Goal: Download file/media

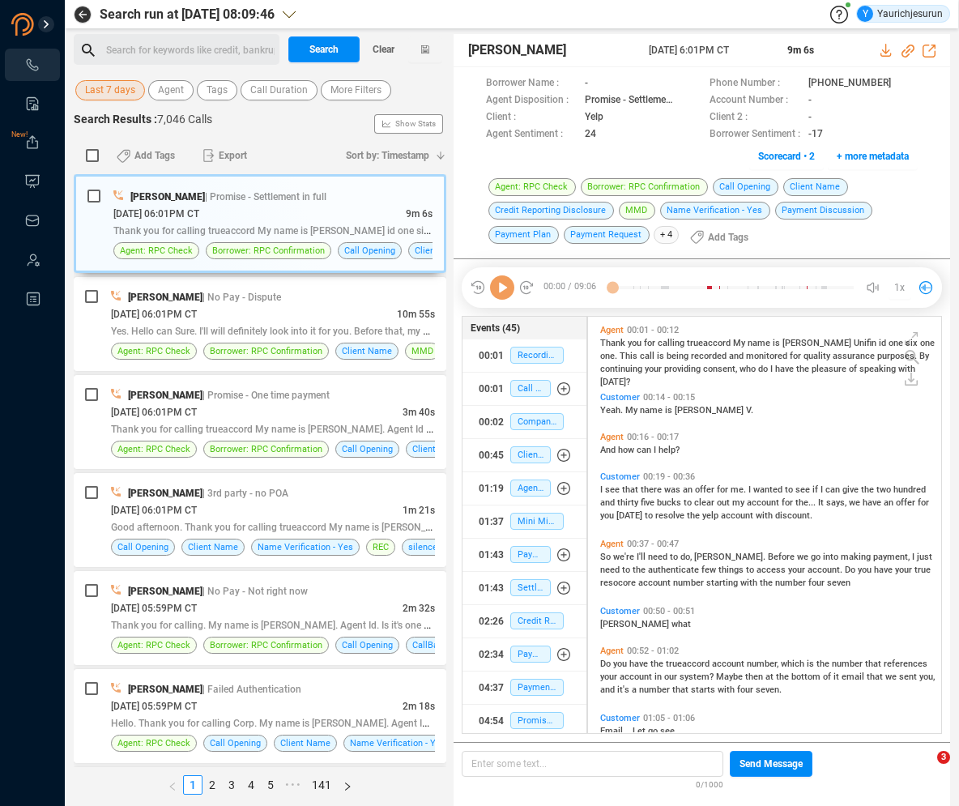
scroll to position [413, 344]
click at [98, 88] on span "Last 7 days" at bounding box center [110, 90] width 50 height 20
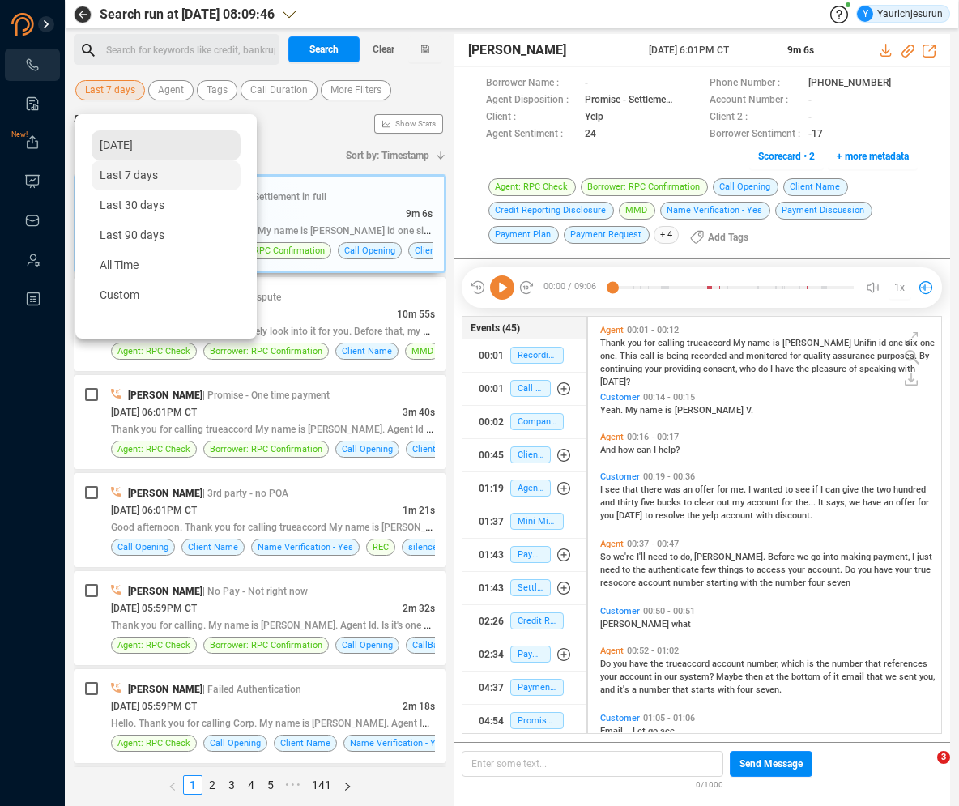
click at [109, 139] on span "Yesterday" at bounding box center [116, 144] width 33 height 13
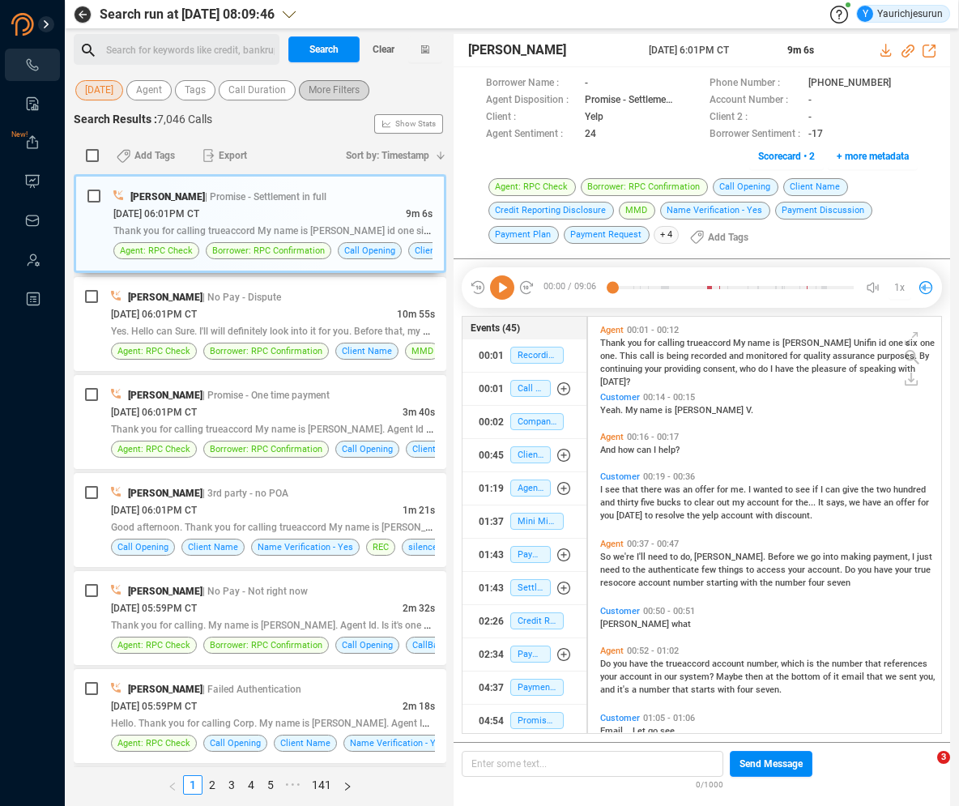
click at [333, 95] on span "More Filters" at bounding box center [334, 90] width 51 height 20
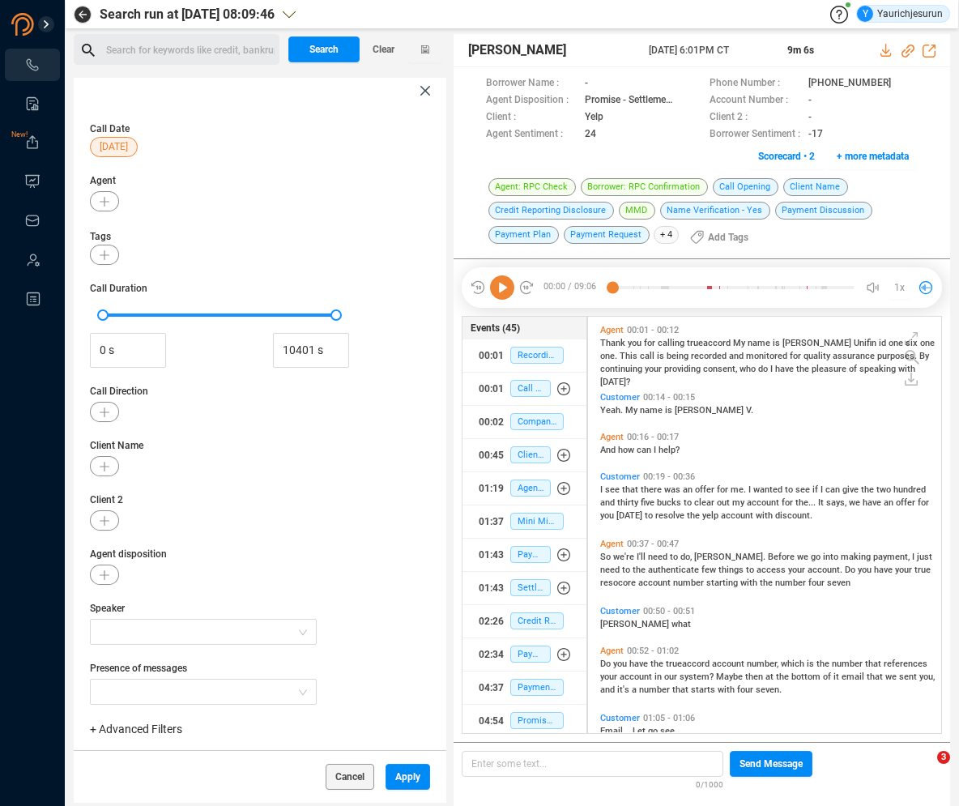
scroll to position [19, 0]
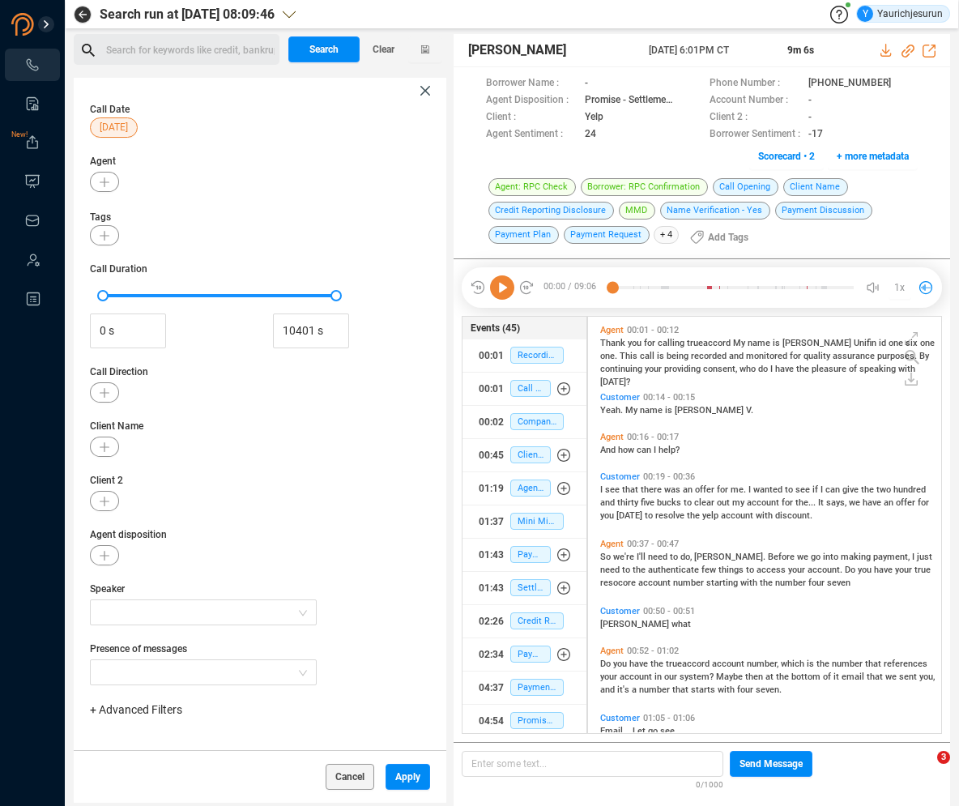
click at [151, 709] on span "+ Advanced Filters" at bounding box center [136, 709] width 92 height 13
click at [159, 649] on span "Phone Number" at bounding box center [143, 646] width 75 height 13
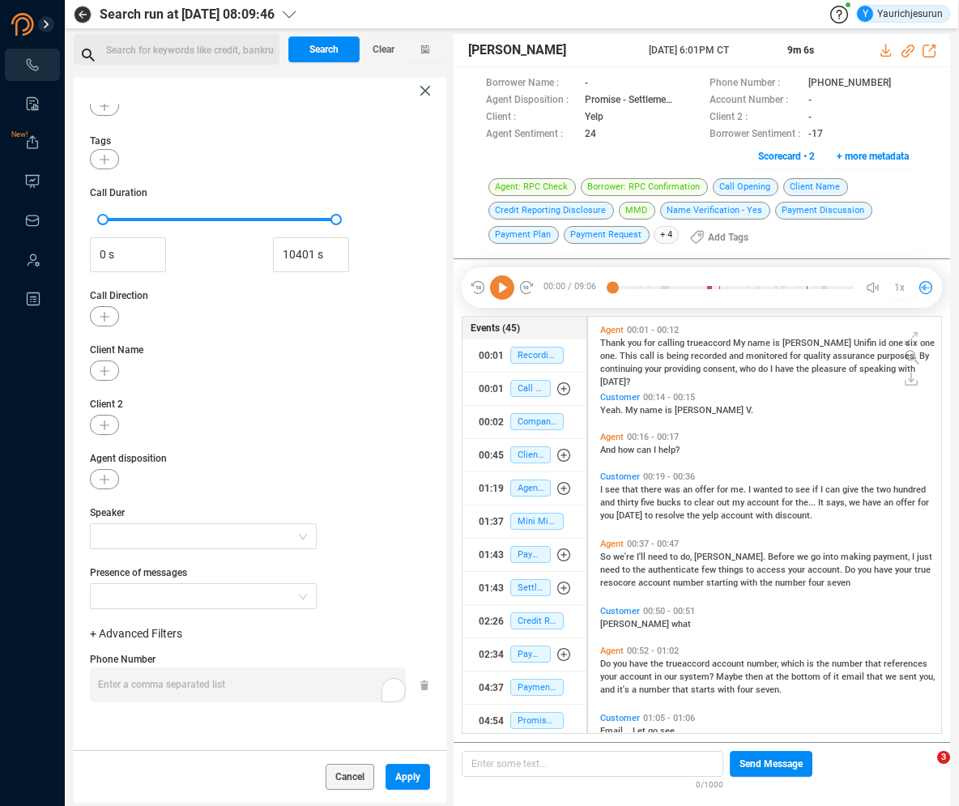
click at [329, 695] on div "Enter a comma separated list ﻿" at bounding box center [252, 684] width 308 height 35
click at [399, 773] on span "Apply" at bounding box center [407, 777] width 25 height 26
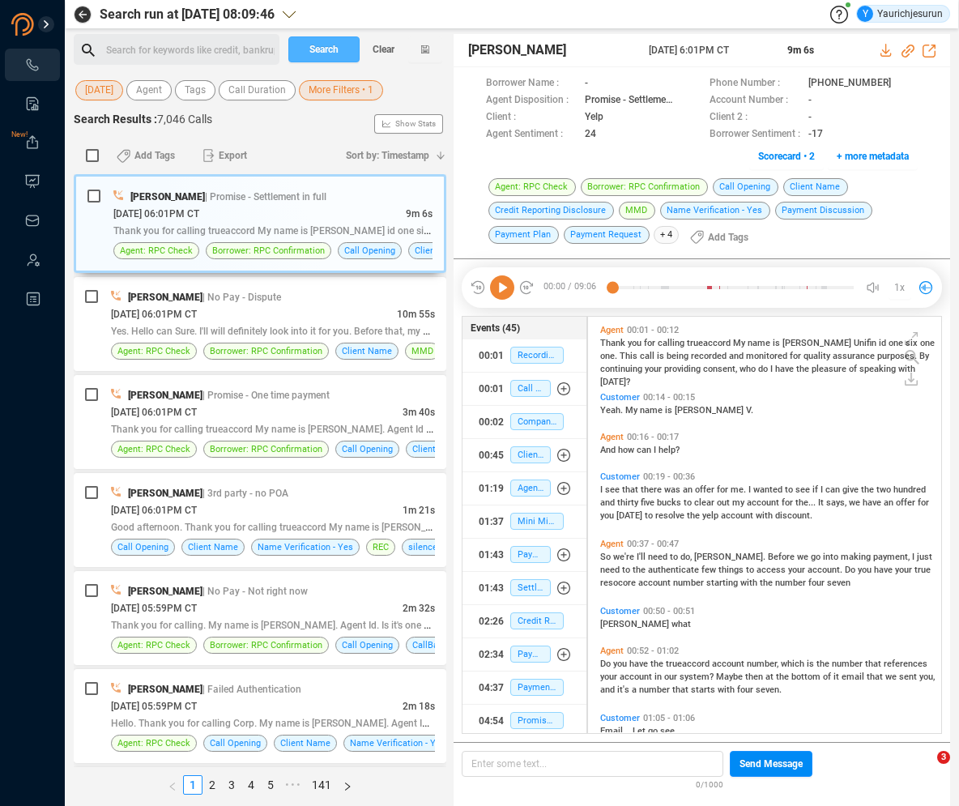
click at [316, 40] on span "Search" at bounding box center [323, 49] width 29 height 26
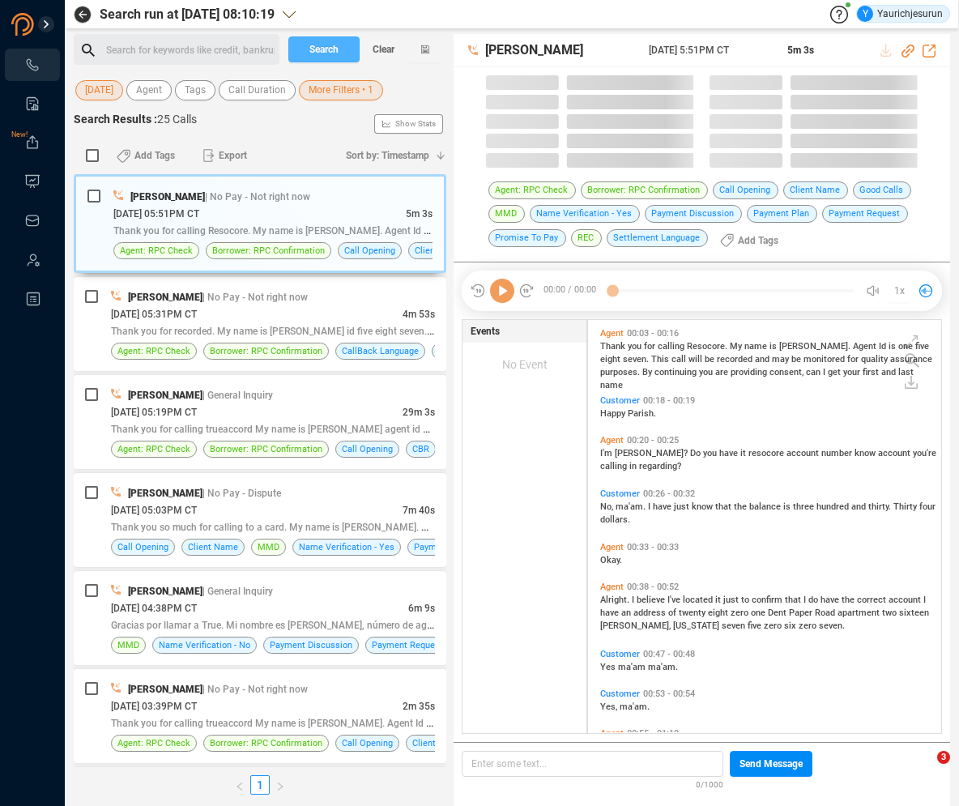
scroll to position [413, 344]
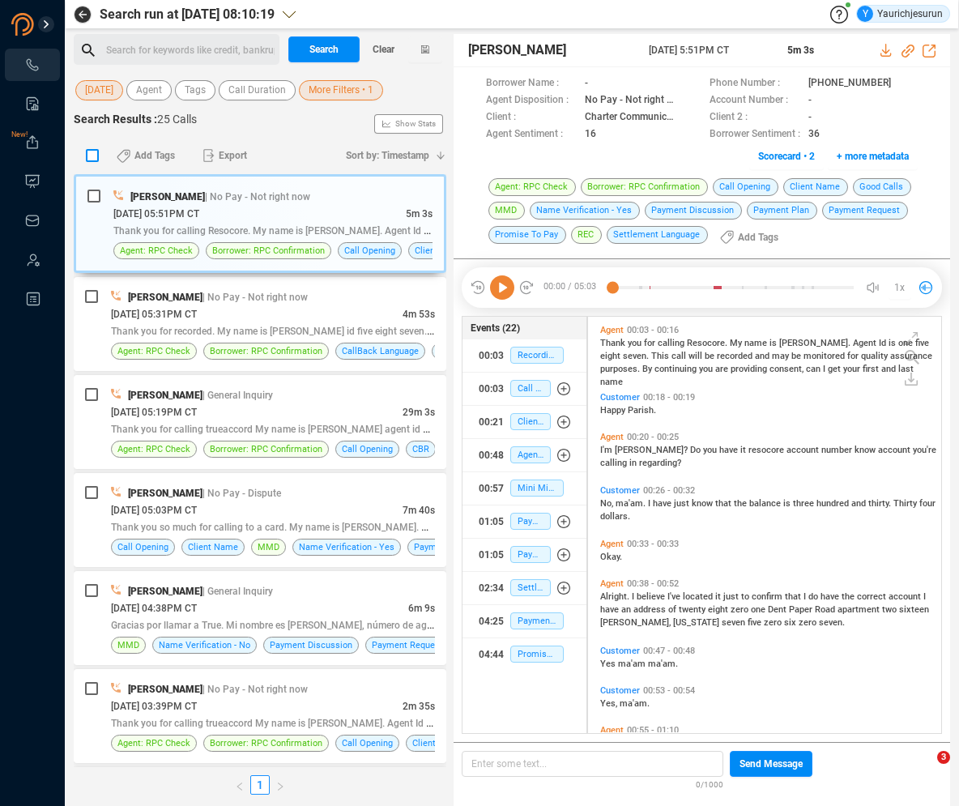
click at [97, 152] on input "checkbox" at bounding box center [92, 155] width 13 height 13
checkbox input "true"
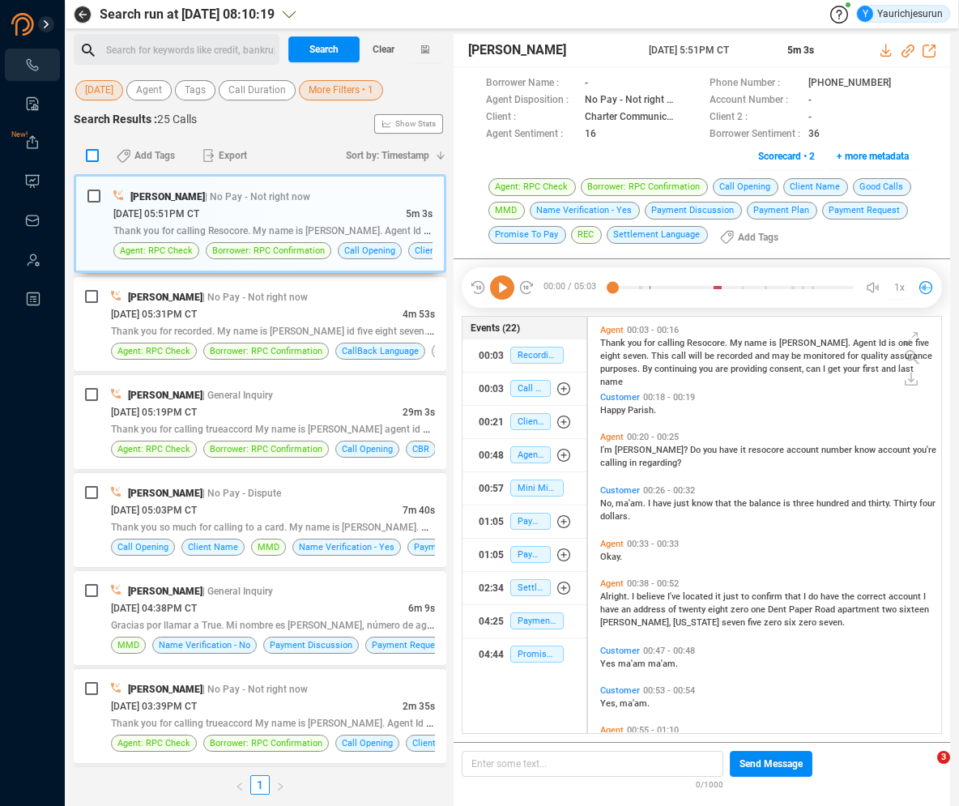
checkbox input "true"
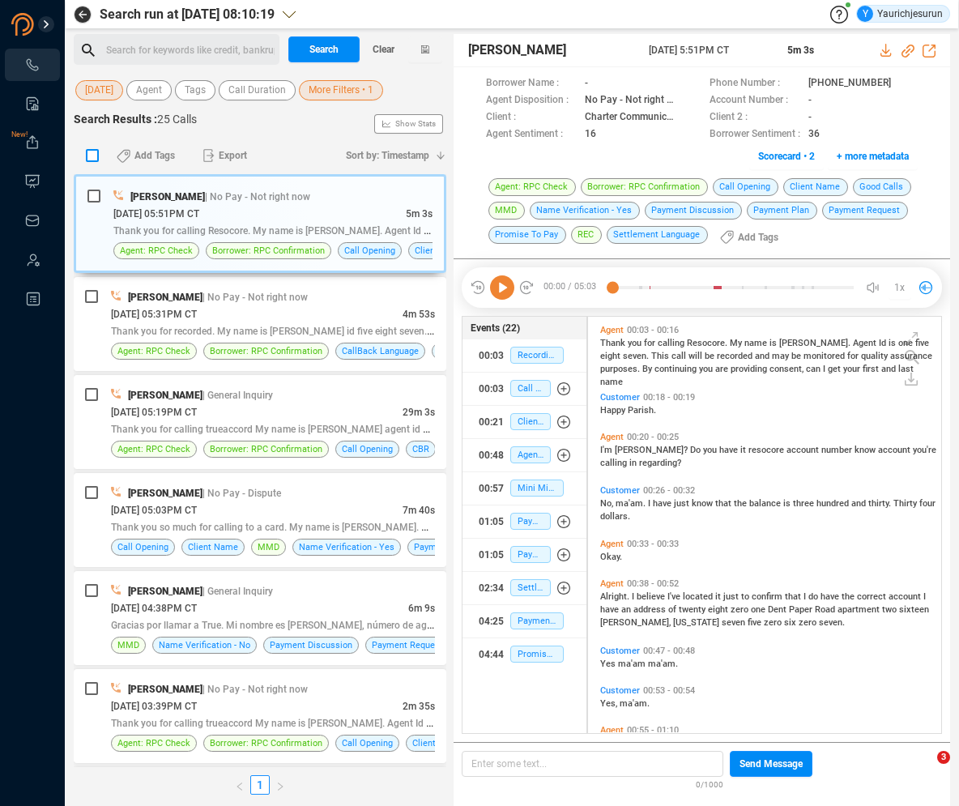
checkbox input "true"
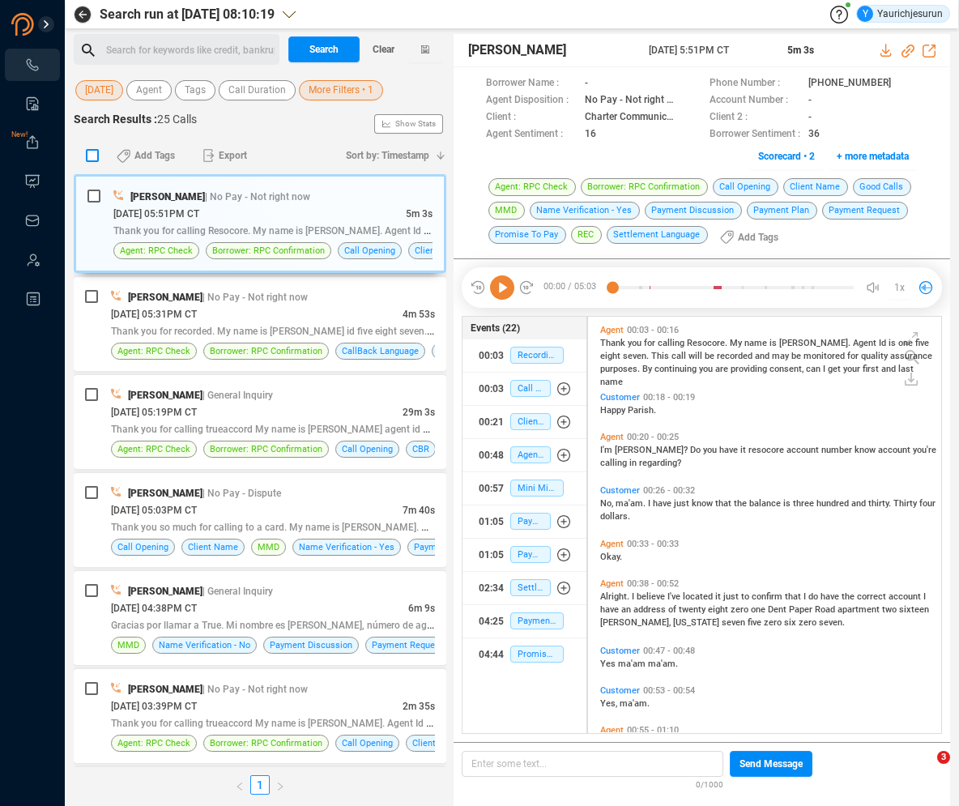
checkbox input "true"
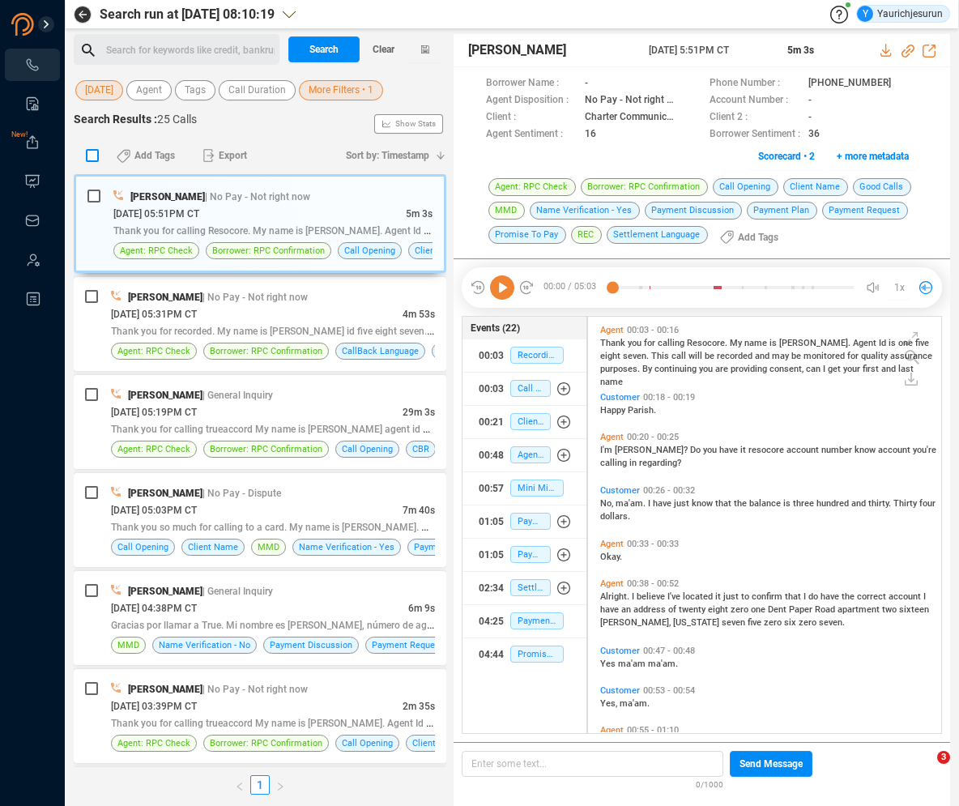
checkbox input "true"
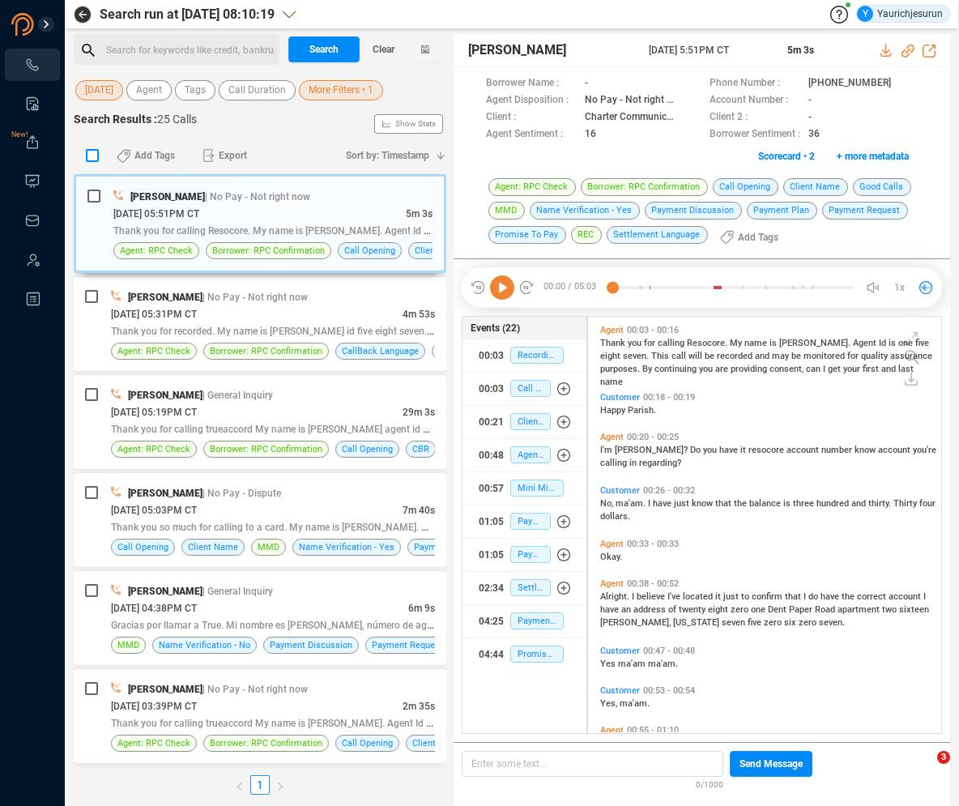
checkbox input "true"
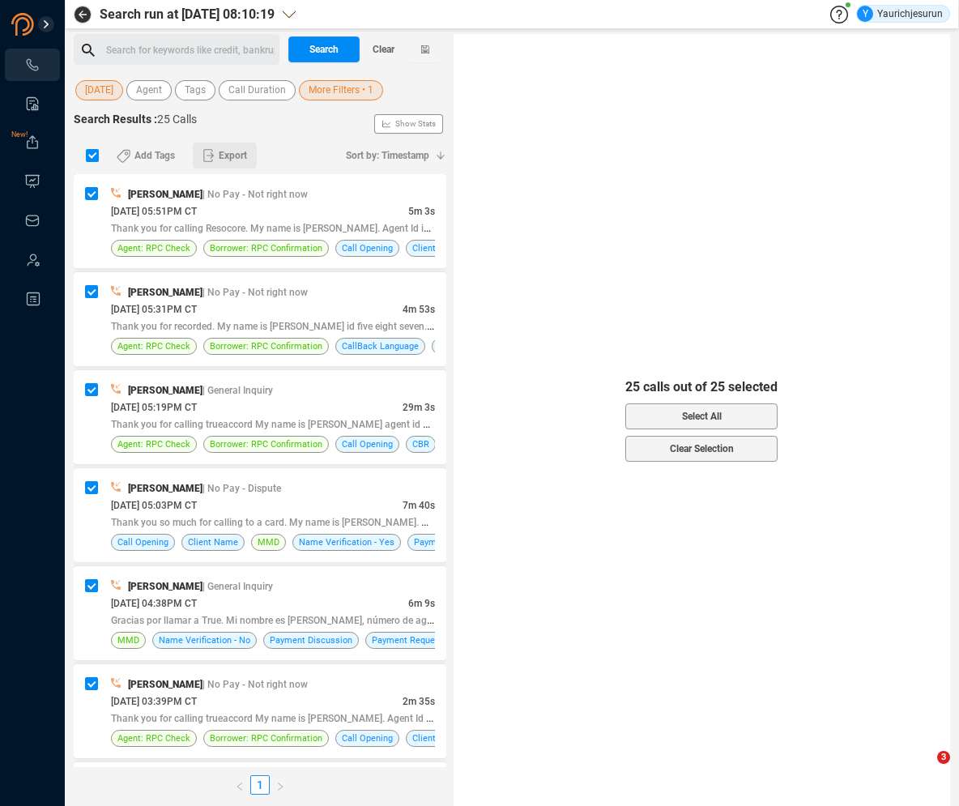
click at [226, 151] on span "Export" at bounding box center [233, 156] width 28 height 26
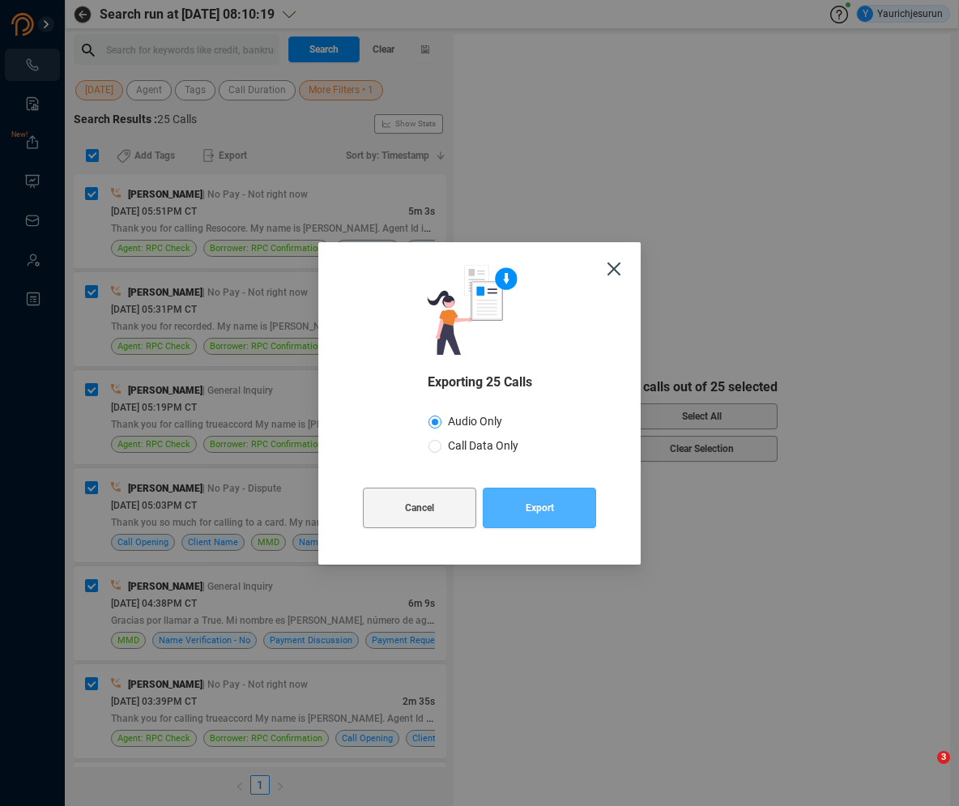
click at [530, 505] on span "Export" at bounding box center [540, 507] width 28 height 40
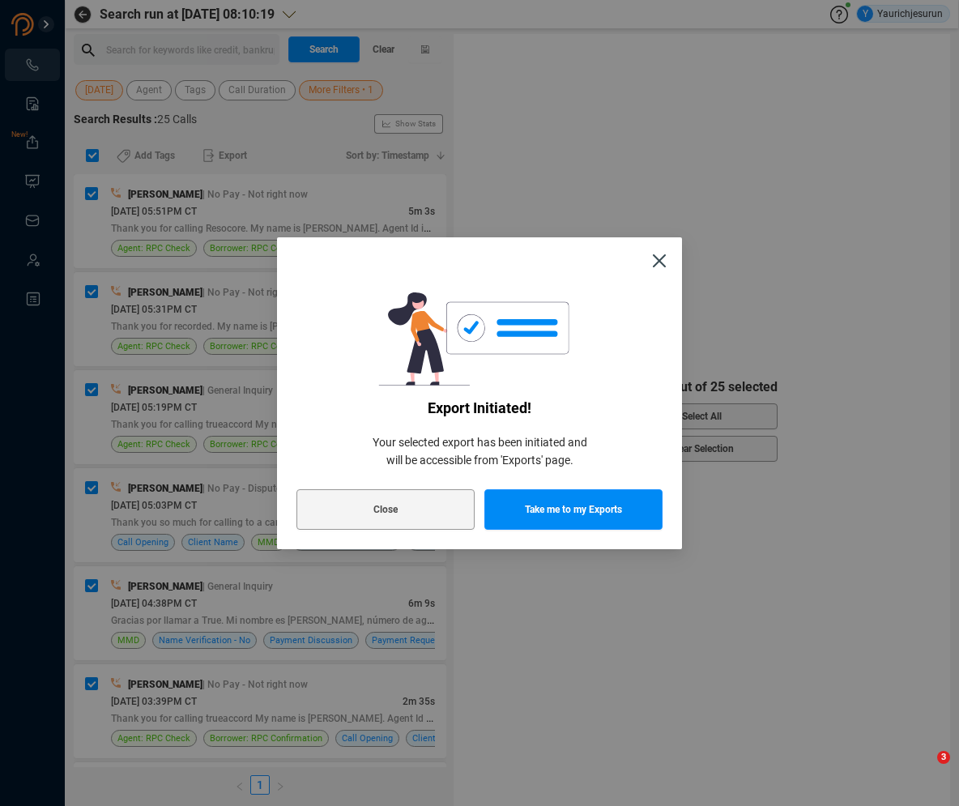
click at [501, 605] on div "Export initiated! Your selected export has been initiated and will be accessibl…" at bounding box center [479, 403] width 959 height 806
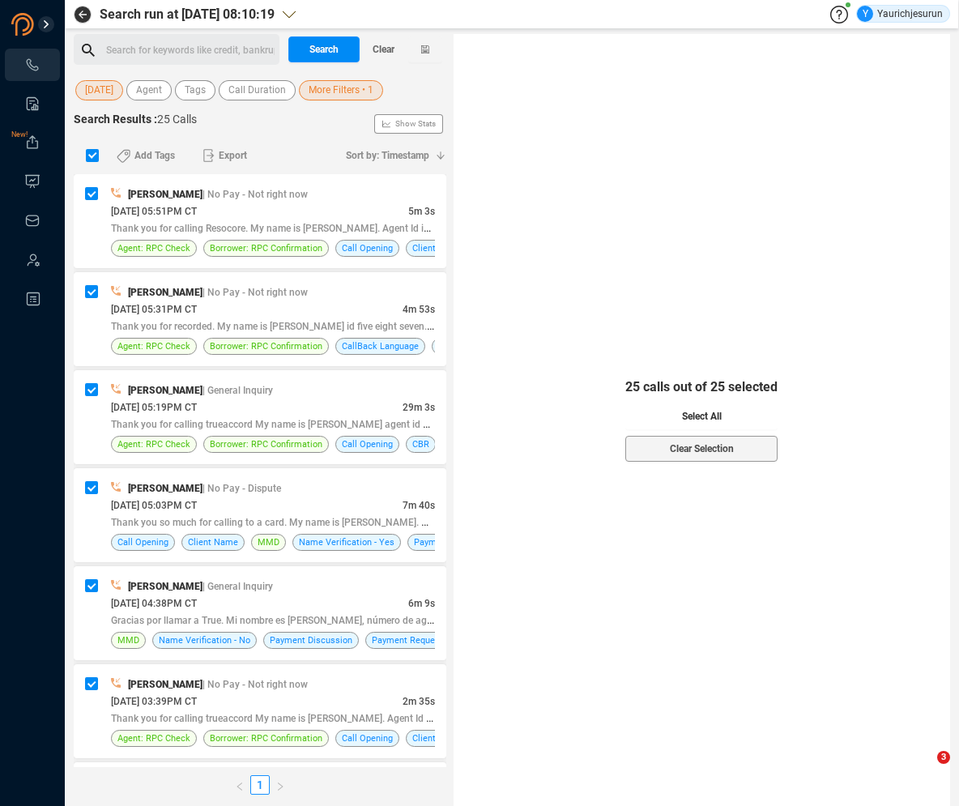
click at [659, 408] on button "Select All" at bounding box center [701, 416] width 152 height 26
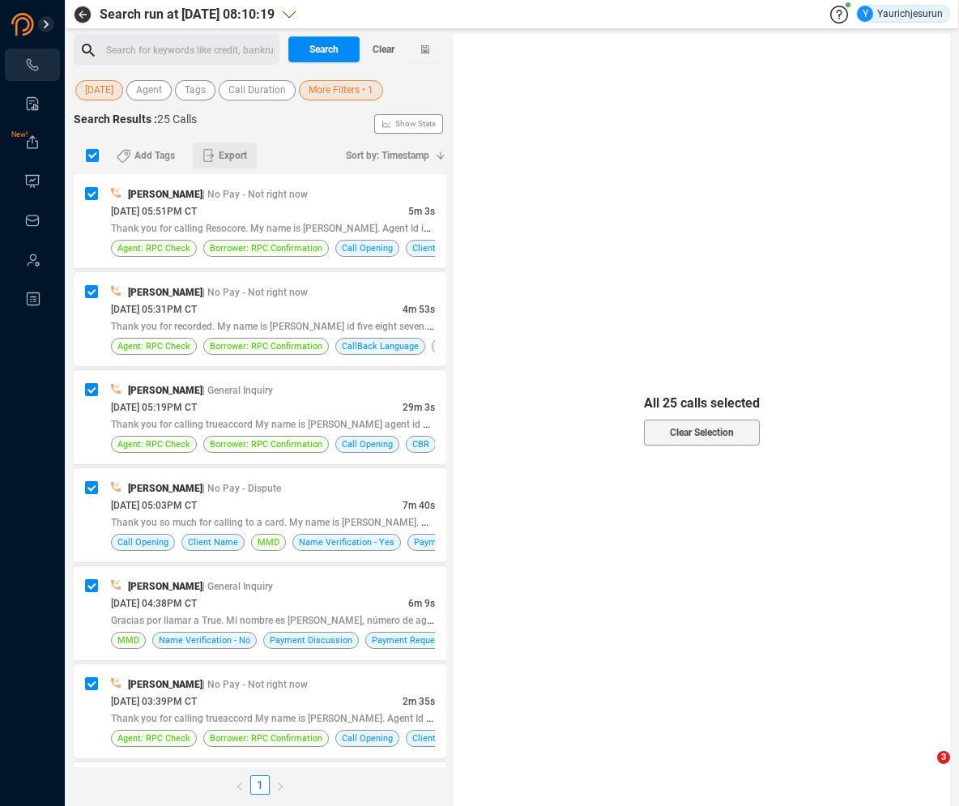
drag, startPoint x: 262, startPoint y: 147, endPoint x: 244, endPoint y: 150, distance: 18.8
click at [244, 150] on div "Add Tags Export" at bounding box center [219, 155] width 233 height 34
click at [243, 150] on span "Export" at bounding box center [233, 156] width 28 height 26
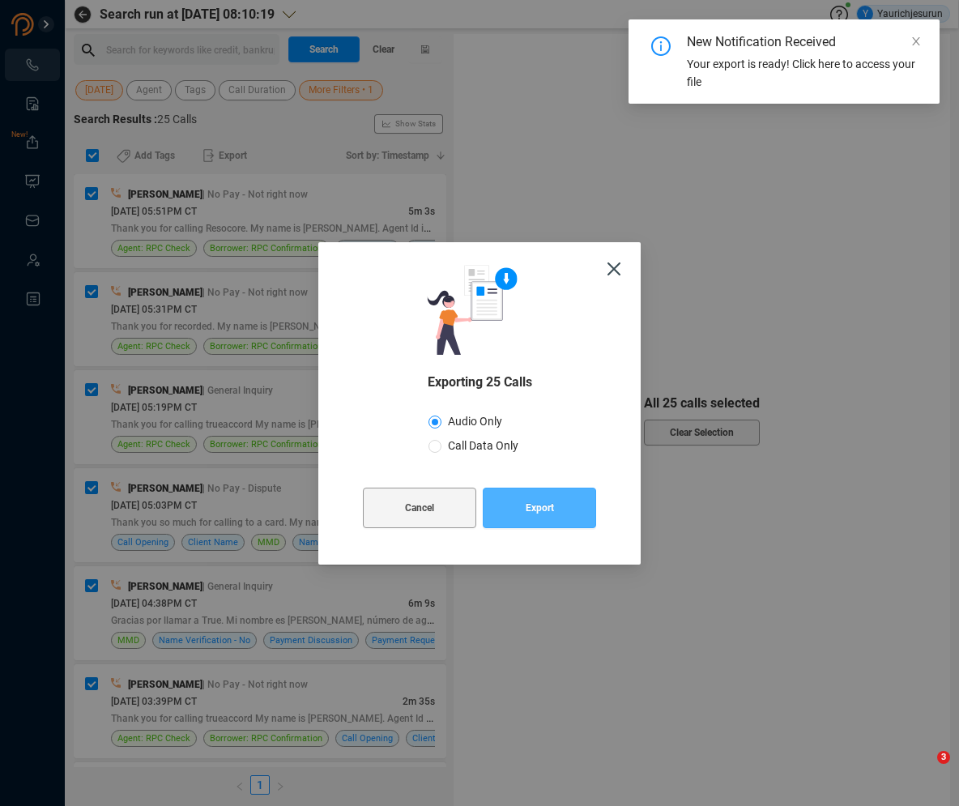
click at [521, 520] on button "Export" at bounding box center [539, 507] width 113 height 40
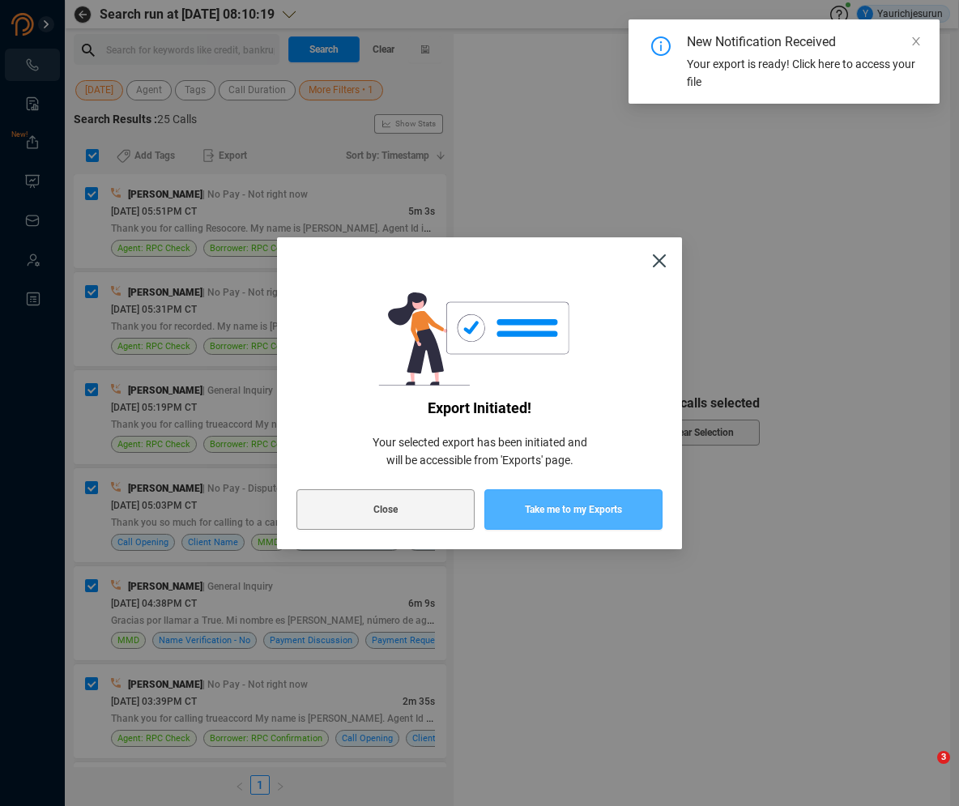
click at [521, 520] on button "Take me to my Exports" at bounding box center [573, 509] width 178 height 40
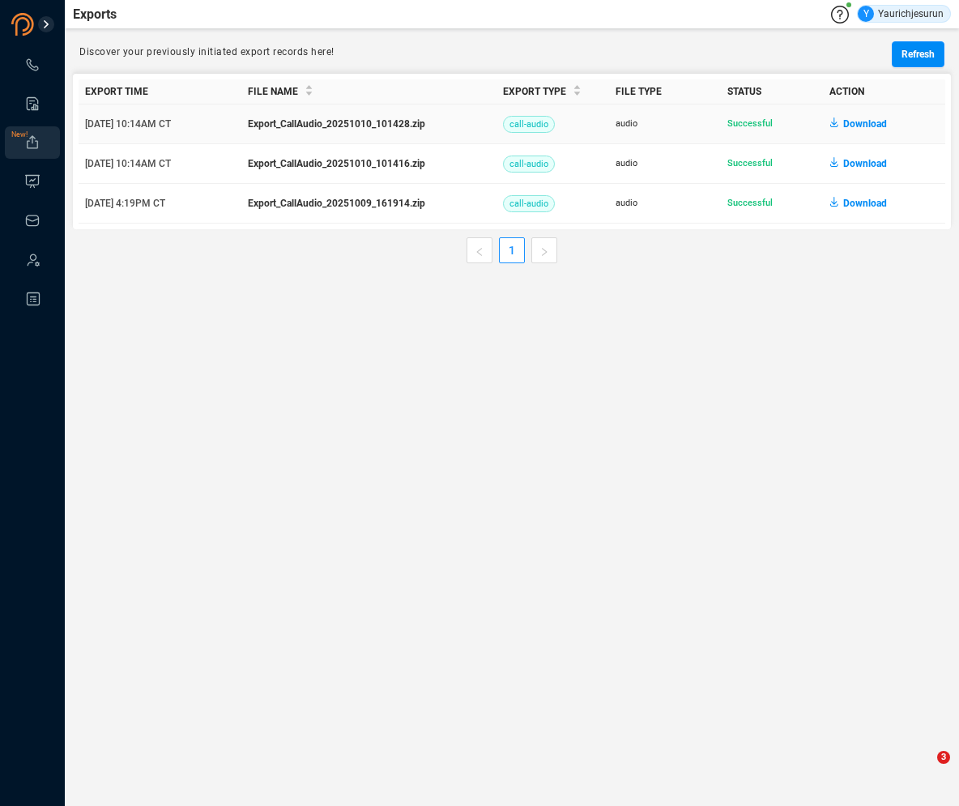
click at [855, 132] on span "Download" at bounding box center [865, 124] width 44 height 26
